Goal: Transaction & Acquisition: Purchase product/service

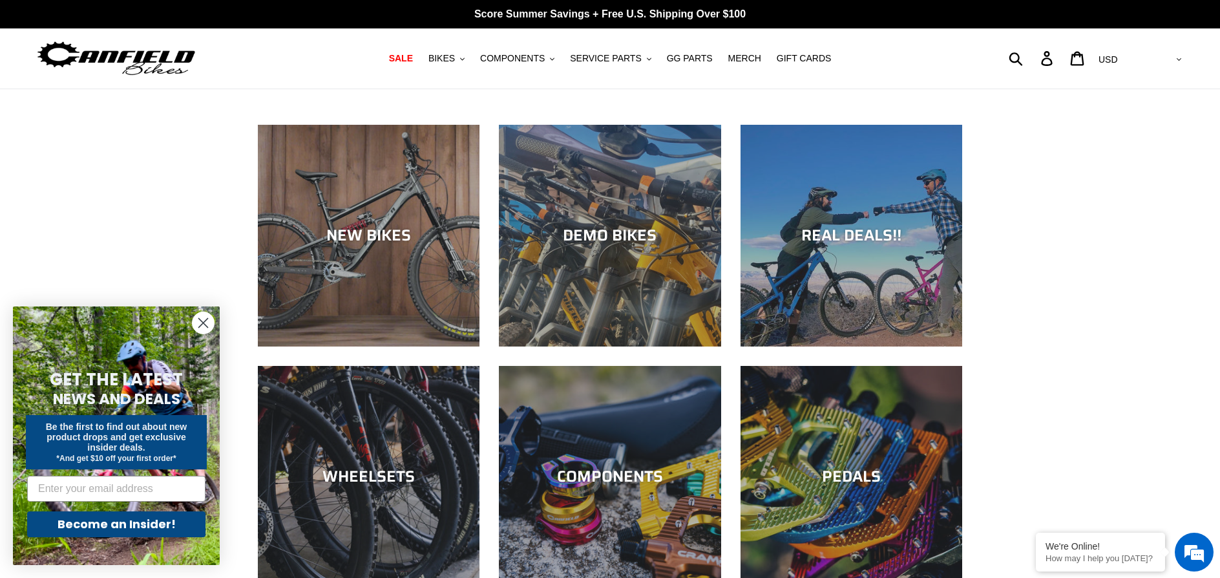
click at [197, 323] on circle "Close dialog" at bounding box center [203, 322] width 21 height 21
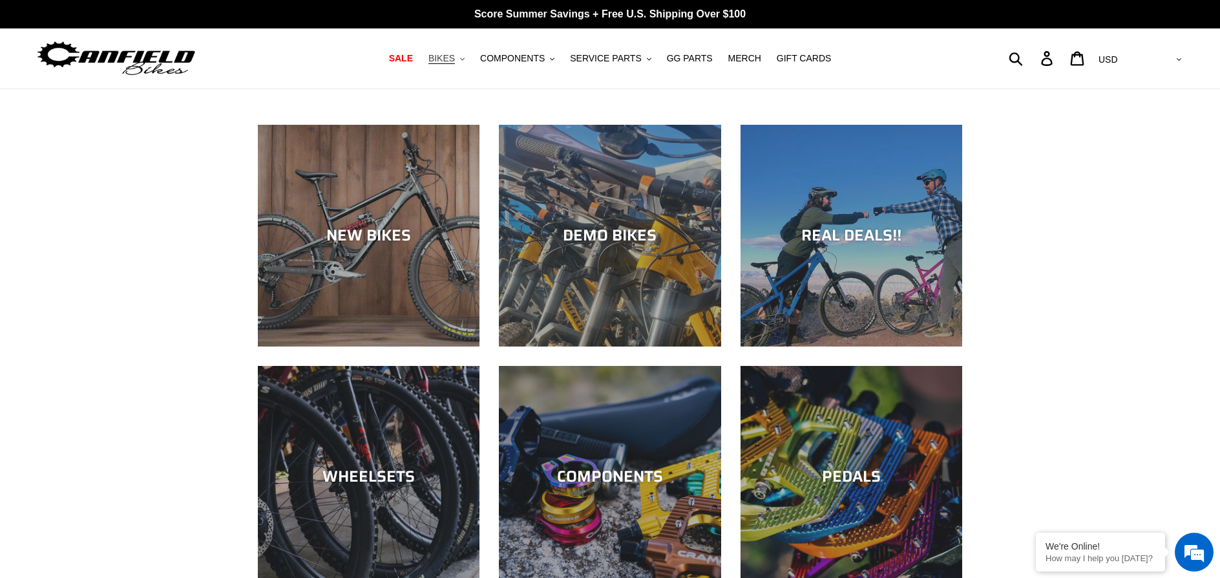
click at [455, 58] on span "BIKES" at bounding box center [442, 58] width 27 height 11
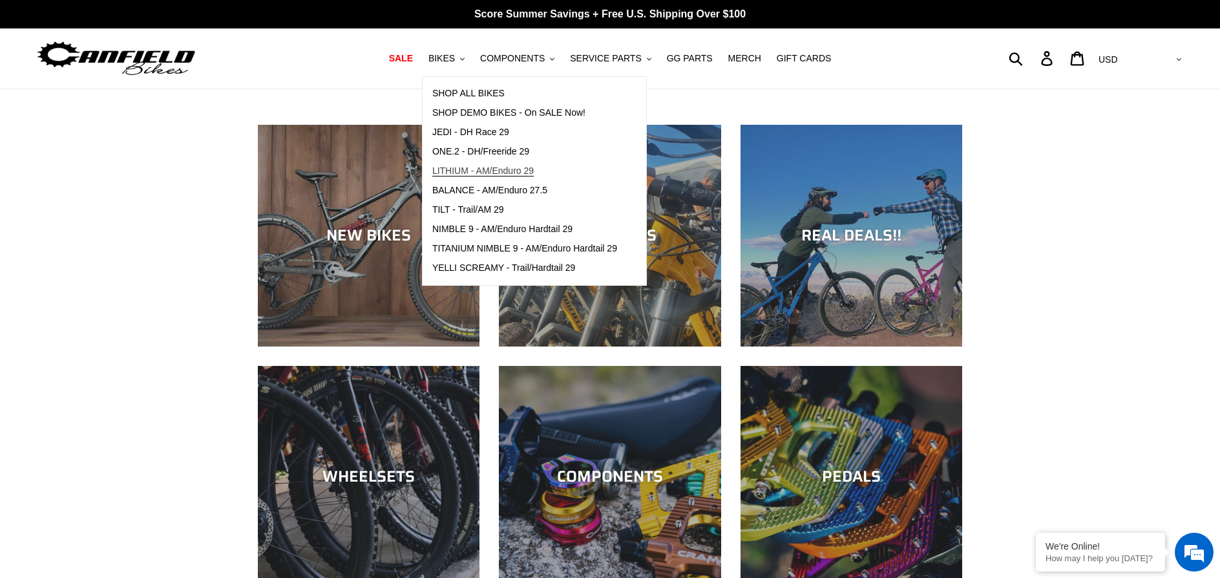
click at [480, 167] on span "LITHIUM - AM/Enduro 29" at bounding box center [482, 170] width 101 height 11
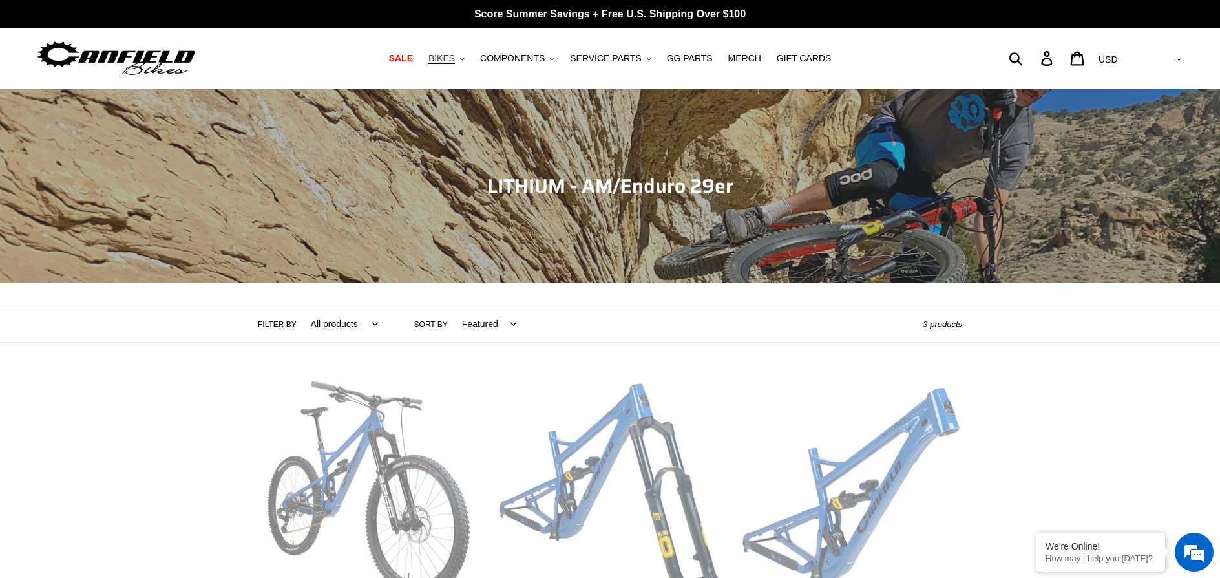
click at [455, 55] on span "BIKES" at bounding box center [442, 58] width 27 height 11
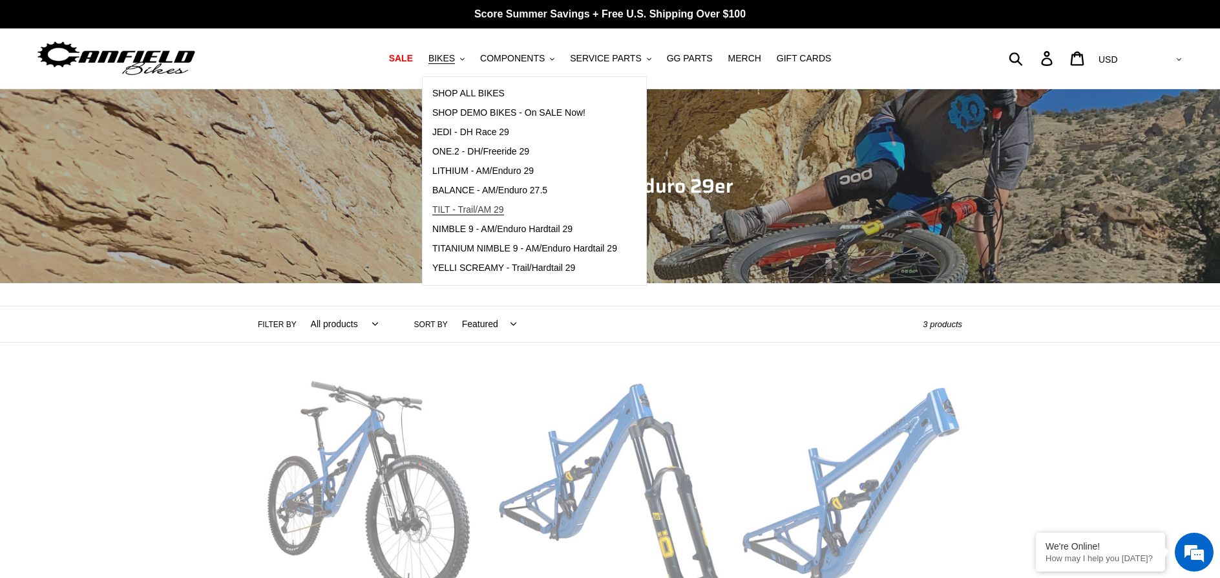
click at [494, 206] on span "TILT - Trail/AM 29" at bounding box center [468, 209] width 72 height 11
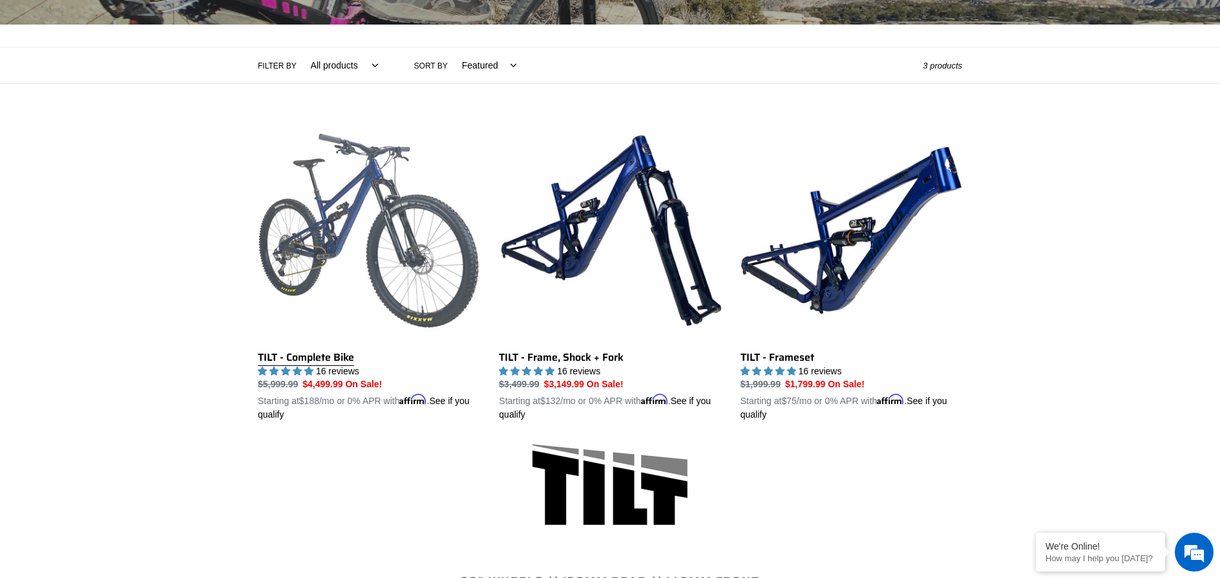
click at [366, 245] on link "TILT - Complete Bike" at bounding box center [369, 271] width 222 height 303
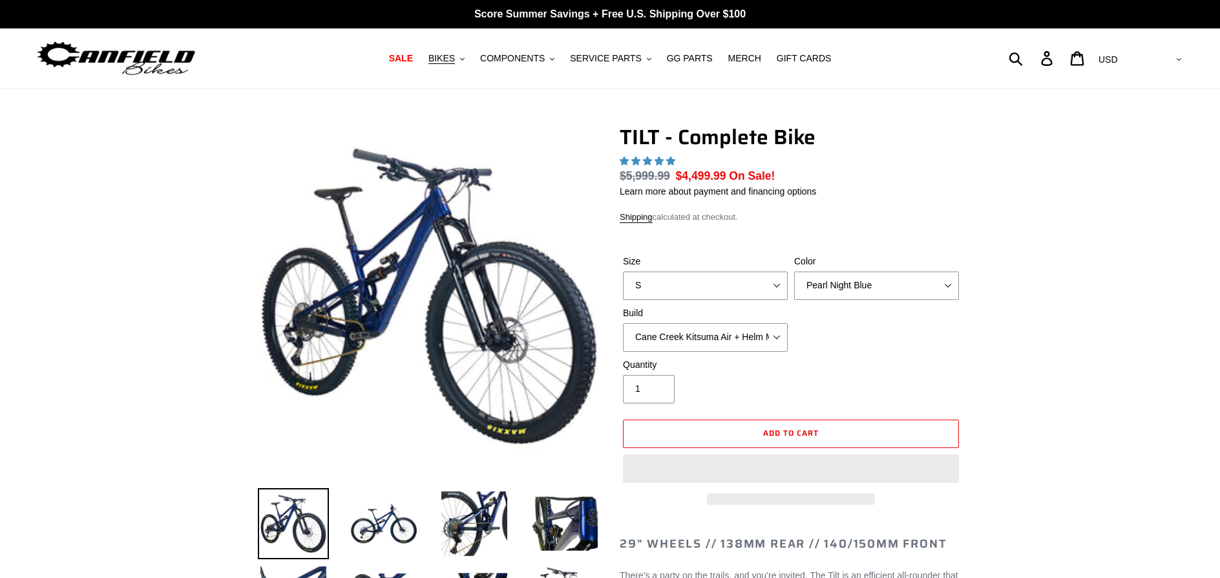
select select "highest-rating"
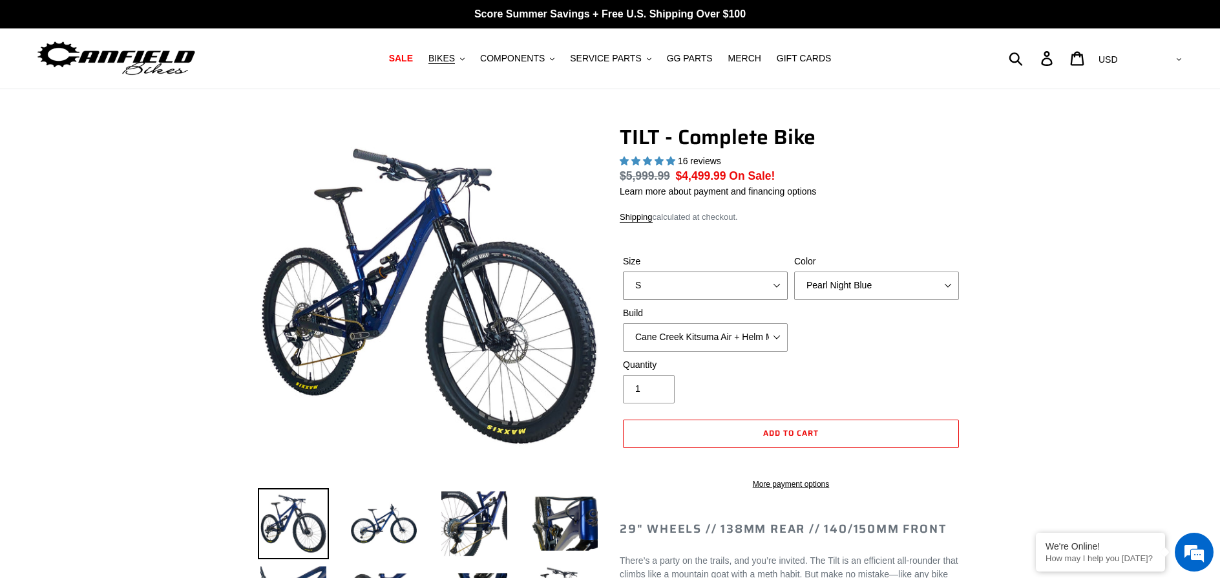
click at [760, 280] on select "S M L" at bounding box center [705, 285] width 165 height 28
select select "M"
click at [623, 271] on select "S M L" at bounding box center [705, 285] width 165 height 28
click at [881, 287] on select "Pearl Night Blue Stealth Silver Raw" at bounding box center [876, 285] width 165 height 28
select select "Stealth Silver"
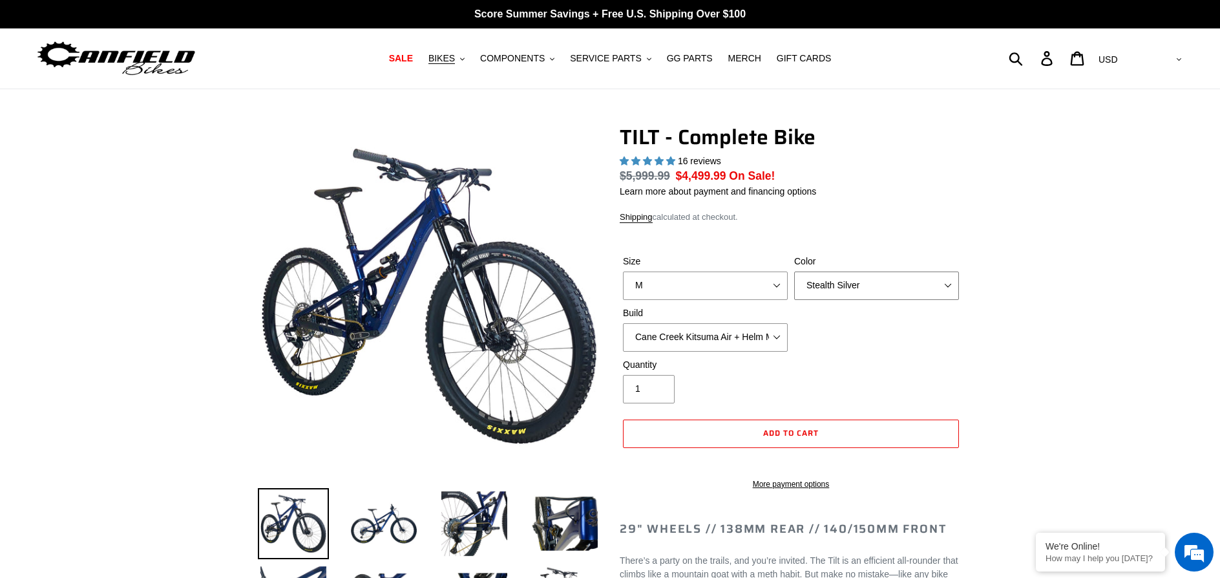
click at [794, 271] on select "Pearl Night Blue Stealth Silver Raw" at bounding box center [876, 285] width 165 height 28
click at [738, 332] on select "Cane Creek Kitsuma Air + Helm MKII 140 + SRAM GX Cane Creek Kitsuma Air + Helm …" at bounding box center [705, 337] width 165 height 28
select select "Fox Float X + 36 SL Factory Grip X 140 + SRAM GX"
click at [623, 323] on select "Cane Creek Kitsuma Air + Helm MKII 140 + SRAM GX Cane Creek Kitsuma Air + Helm …" at bounding box center [705, 337] width 165 height 28
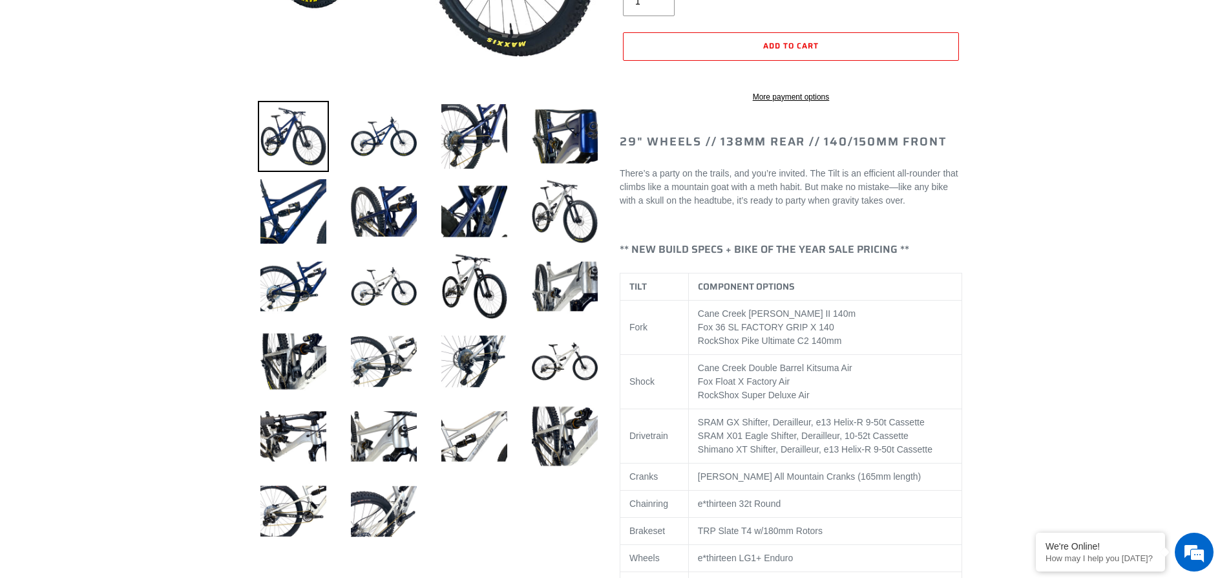
scroll to position [388, 0]
click at [376, 273] on img at bounding box center [383, 285] width 71 height 71
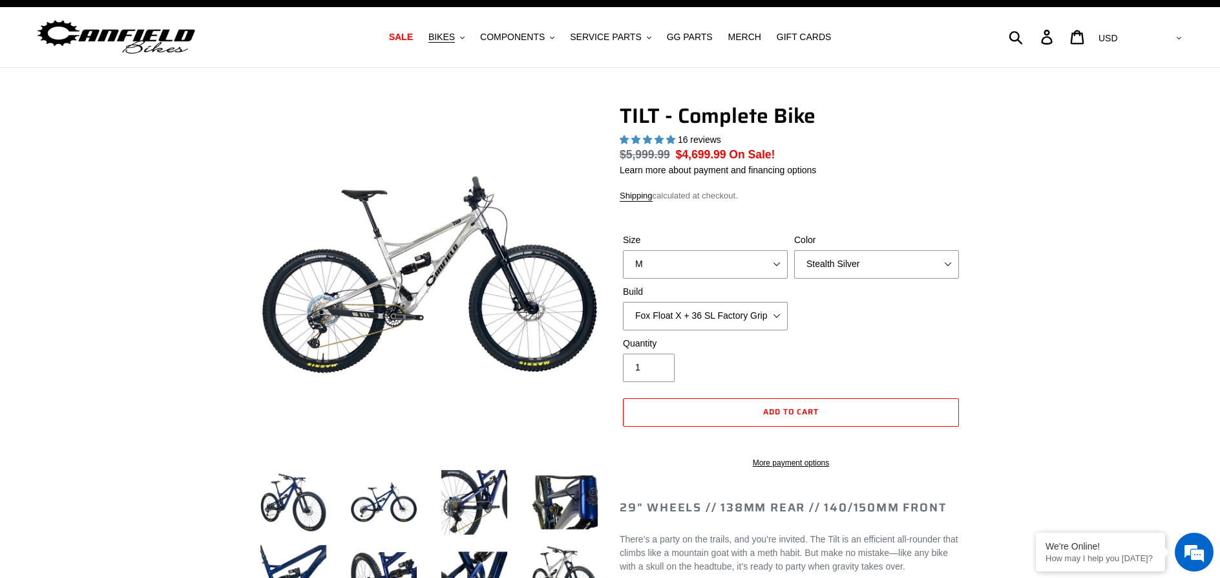
scroll to position [0, 0]
